Goal: Task Accomplishment & Management: Manage account settings

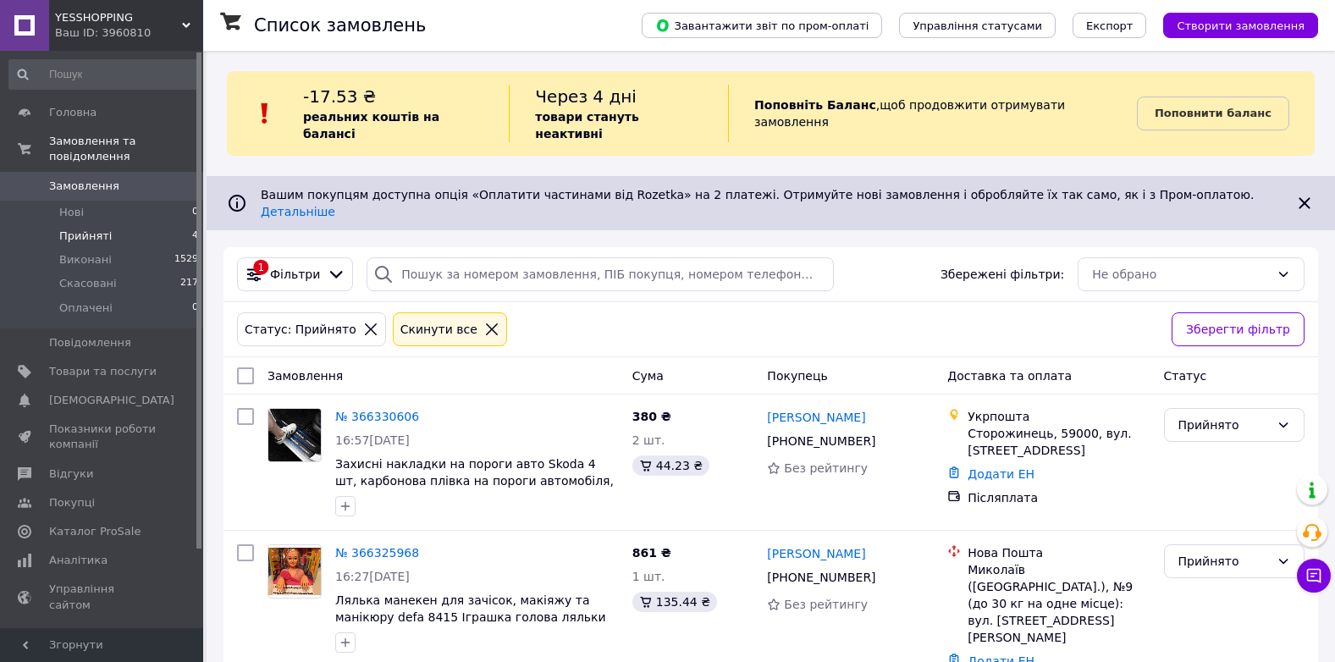
click at [96, 179] on span "Замовлення" at bounding box center [84, 186] width 70 height 15
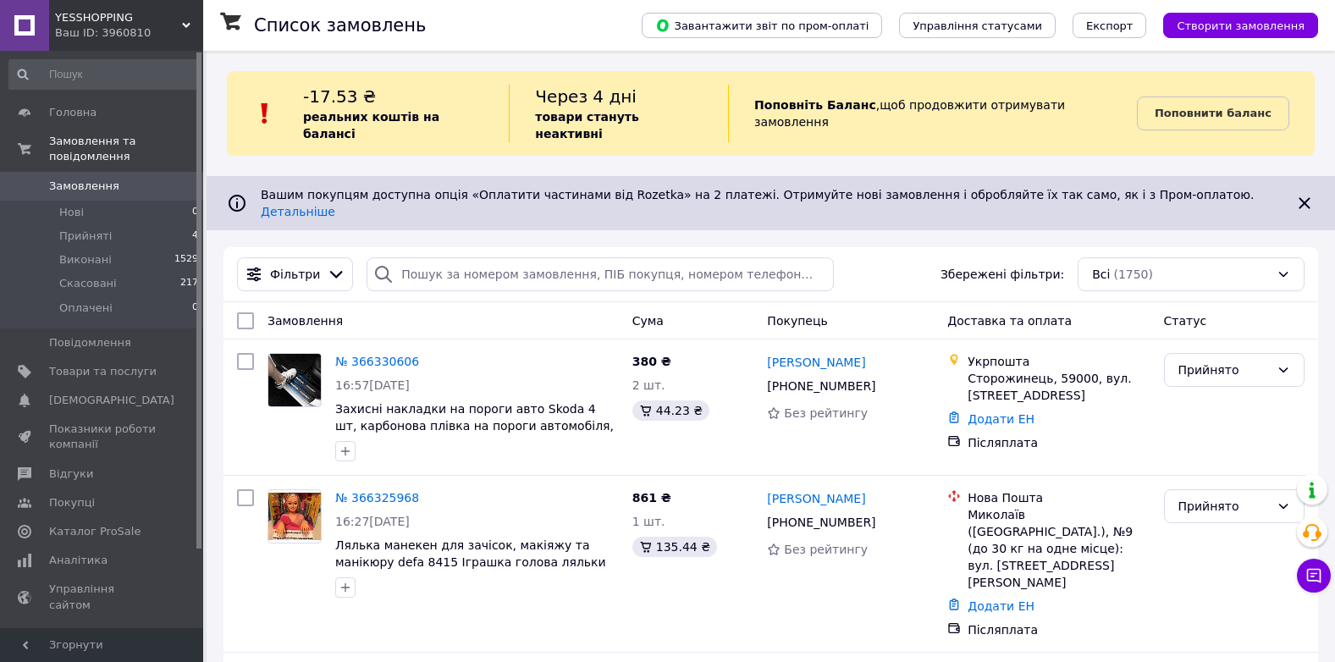
drag, startPoint x: 73, startPoint y: 173, endPoint x: 69, endPoint y: 1, distance: 171.9
click at [72, 179] on span "Замовлення" at bounding box center [84, 186] width 70 height 15
drag, startPoint x: 97, startPoint y: 171, endPoint x: 114, endPoint y: 176, distance: 17.7
click at [97, 179] on span "Замовлення" at bounding box center [84, 186] width 70 height 15
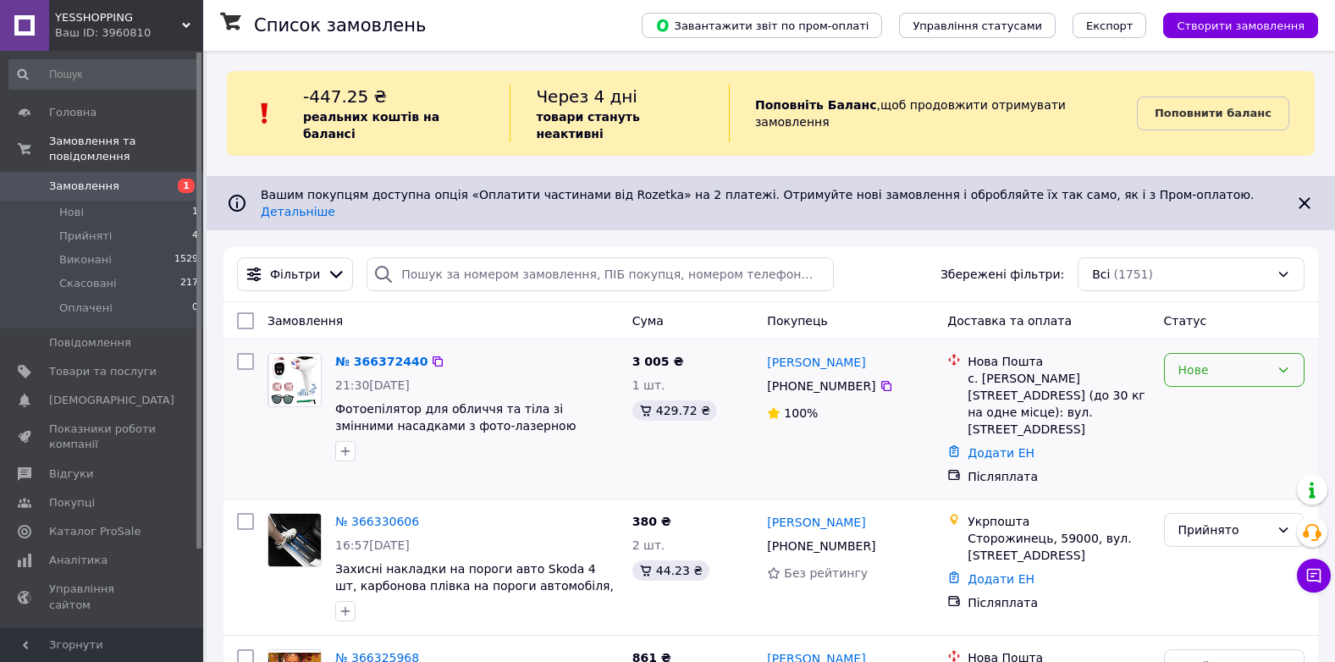
click at [1229, 353] on div "Нове" at bounding box center [1234, 370] width 140 height 34
click at [1221, 373] on li "Прийнято" at bounding box center [1234, 376] width 139 height 30
drag, startPoint x: 1206, startPoint y: 107, endPoint x: 793, endPoint y: 291, distance: 452.3
click at [1206, 107] on b "Поповнити баланс" at bounding box center [1212, 113] width 117 height 13
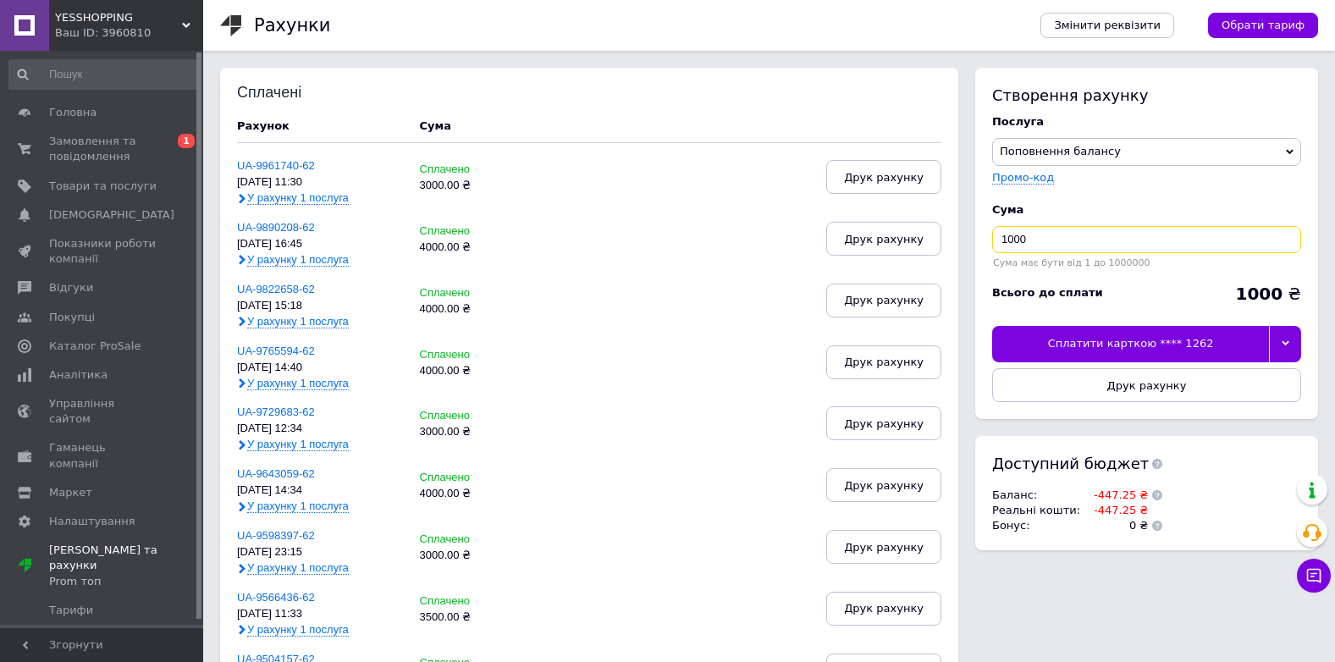
drag, startPoint x: 1008, startPoint y: 238, endPoint x: 998, endPoint y: 238, distance: 10.2
click at [998, 238] on input "1000" at bounding box center [1146, 239] width 309 height 27
type input "3000"
click at [1275, 333] on div at bounding box center [1285, 344] width 32 height 36
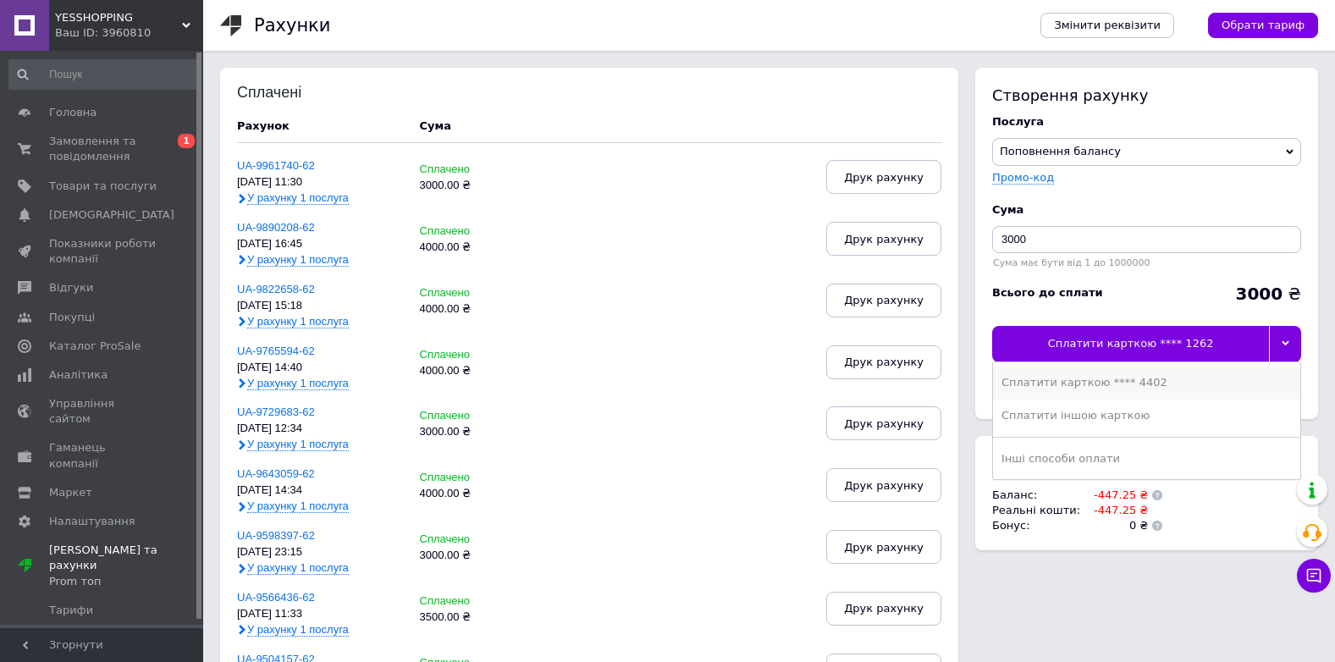
click at [1169, 373] on li "Сплатити карткою **** 4402" at bounding box center [1146, 382] width 307 height 32
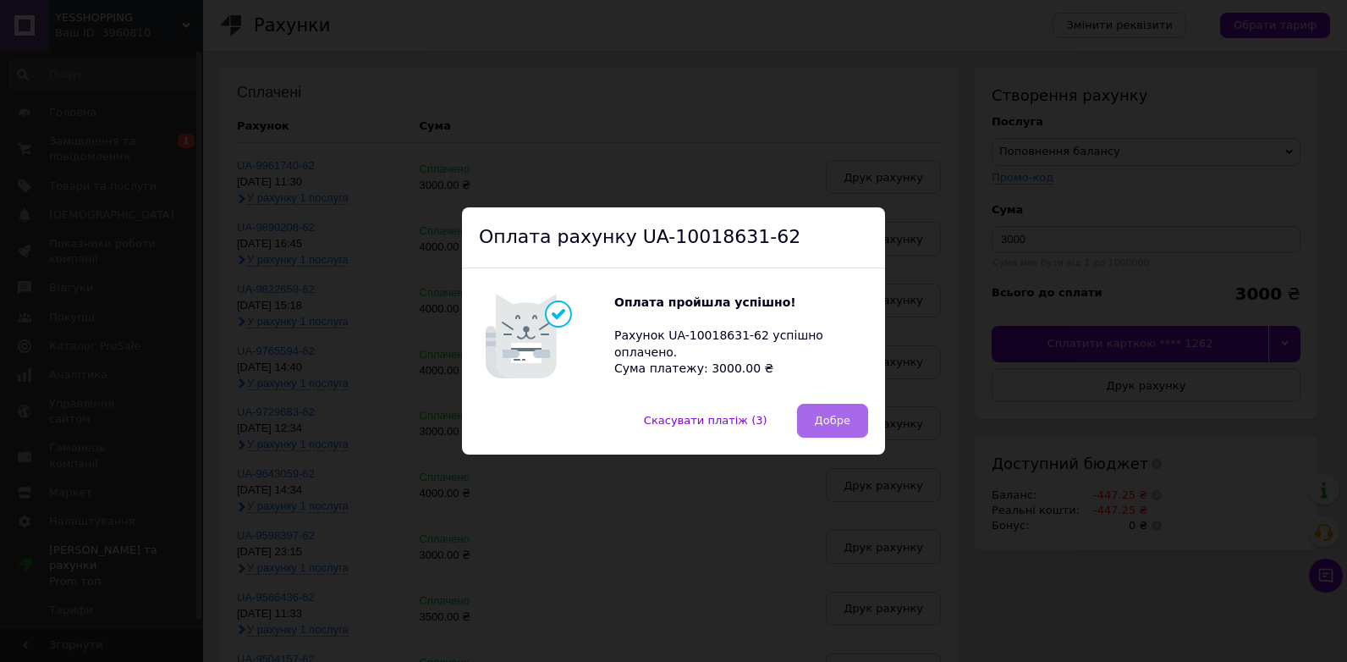
click at [834, 421] on span "Добре" at bounding box center [833, 420] width 36 height 13
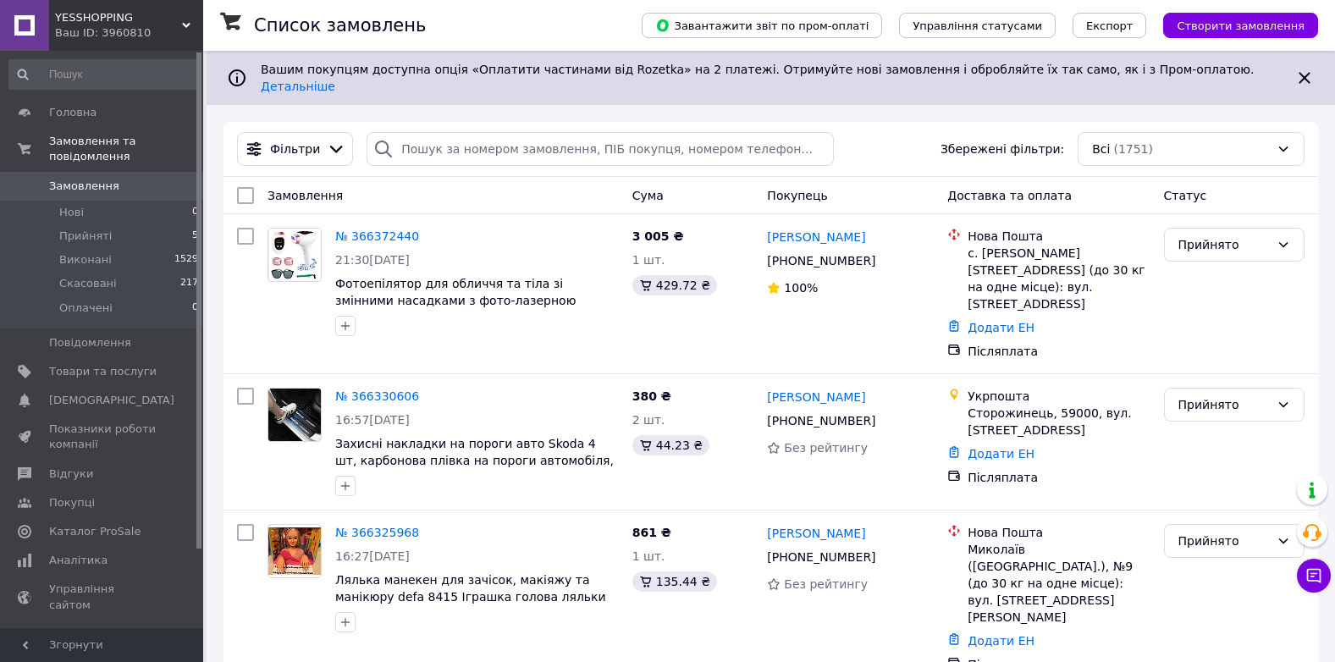
drag, startPoint x: 86, startPoint y: 165, endPoint x: 69, endPoint y: 0, distance: 165.9
click at [86, 179] on span "Замовлення" at bounding box center [84, 186] width 70 height 15
